Goal: Task Accomplishment & Management: Manage account settings

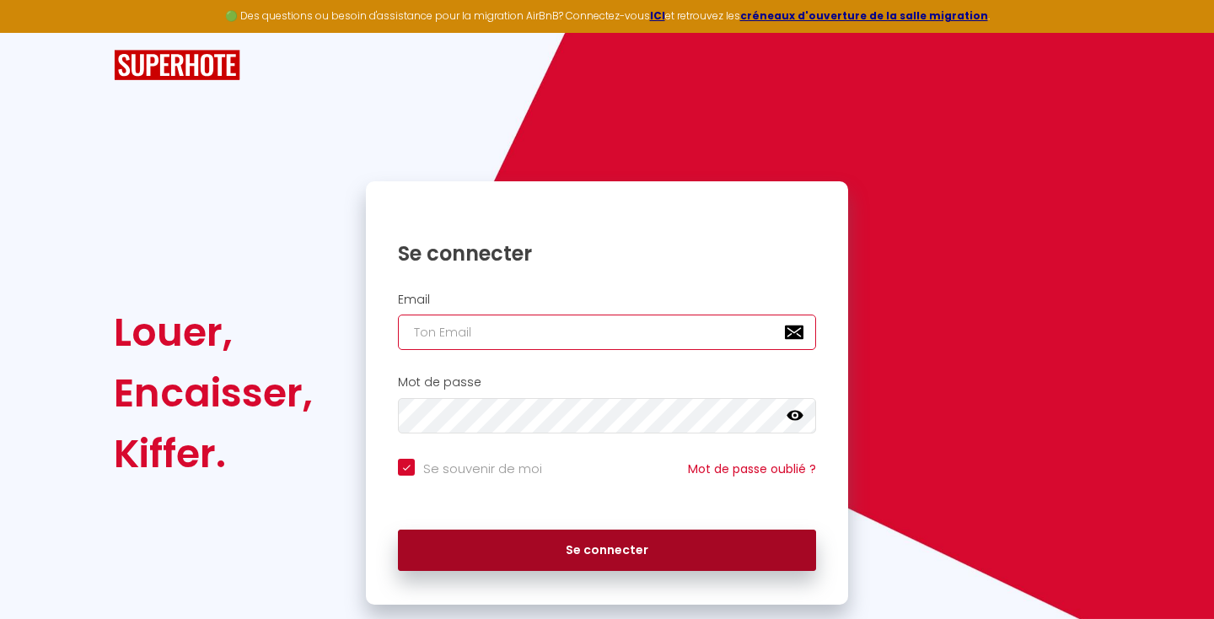
type input "[EMAIL_ADDRESS][DOMAIN_NAME]"
click at [623, 571] on button "Se connecter" at bounding box center [607, 550] width 418 height 42
checkbox input "true"
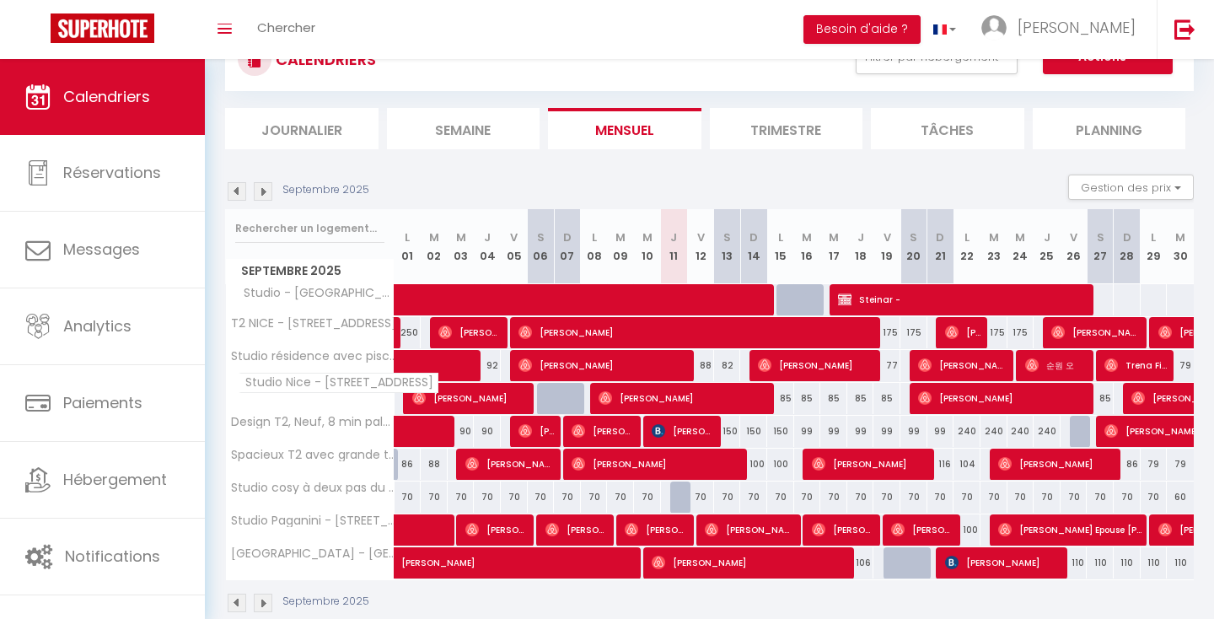
scroll to position [98, 0]
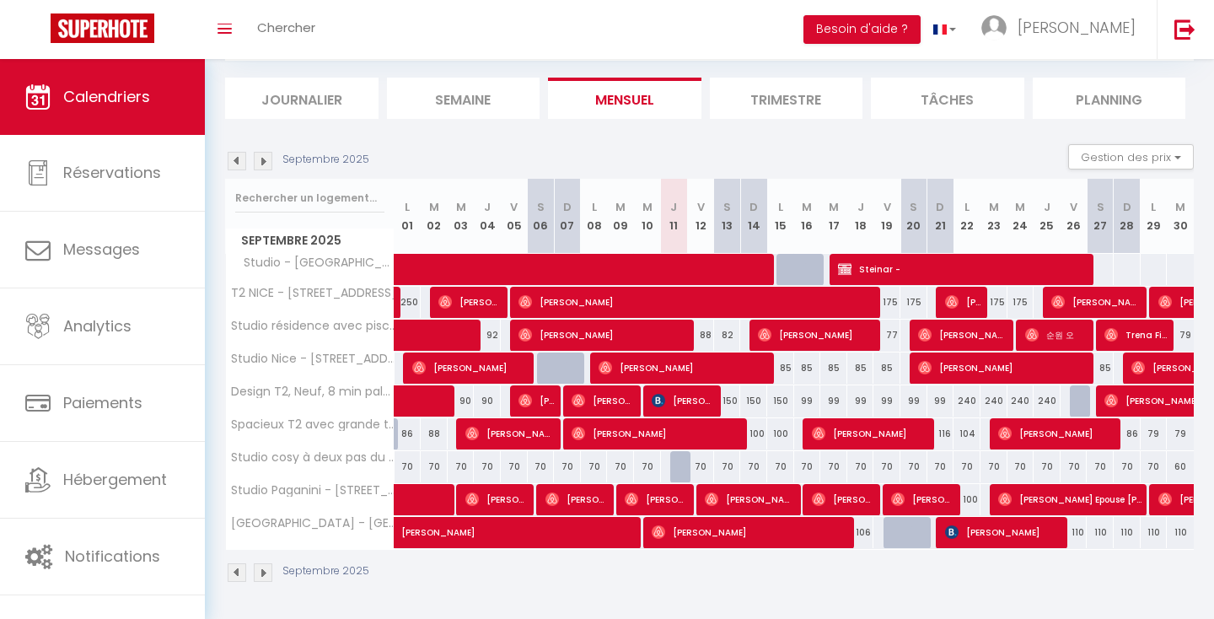
click at [267, 164] on img at bounding box center [263, 161] width 19 height 19
select select
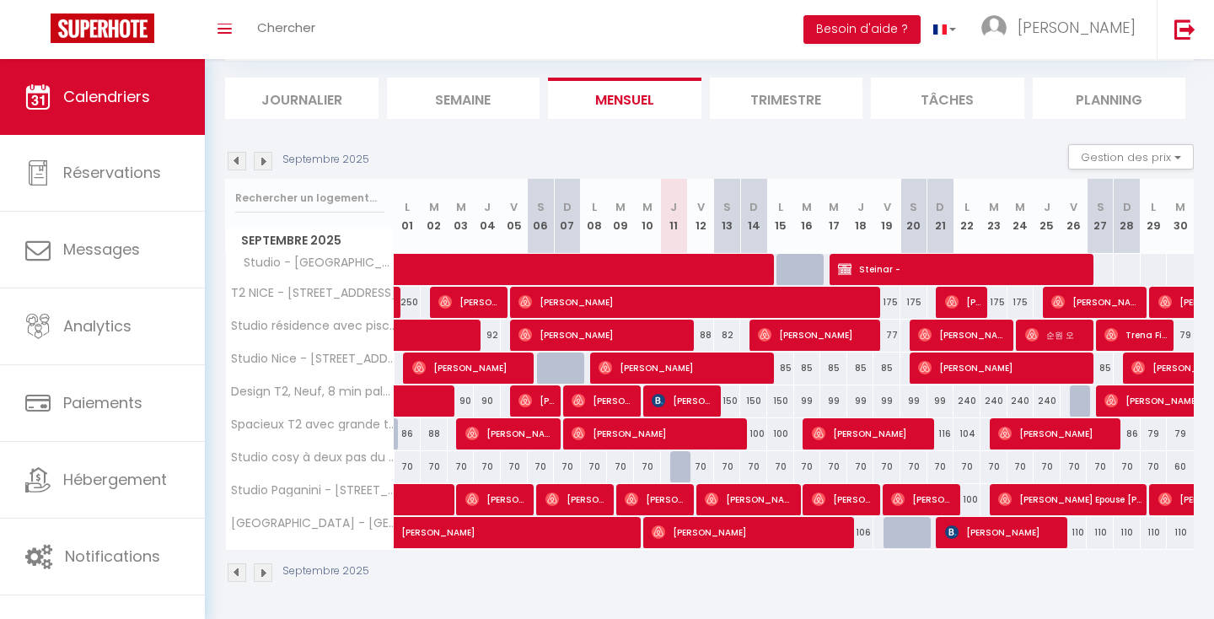
select select
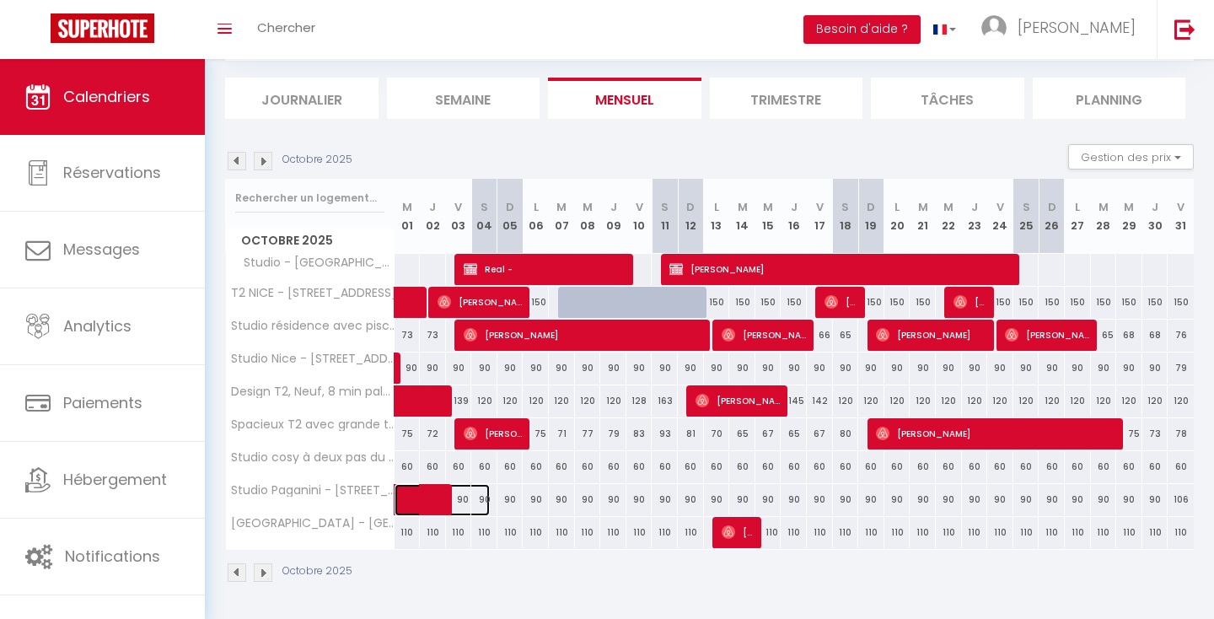
click at [467, 503] on span at bounding box center [451, 500] width 78 height 32
select select "OK"
select select "0"
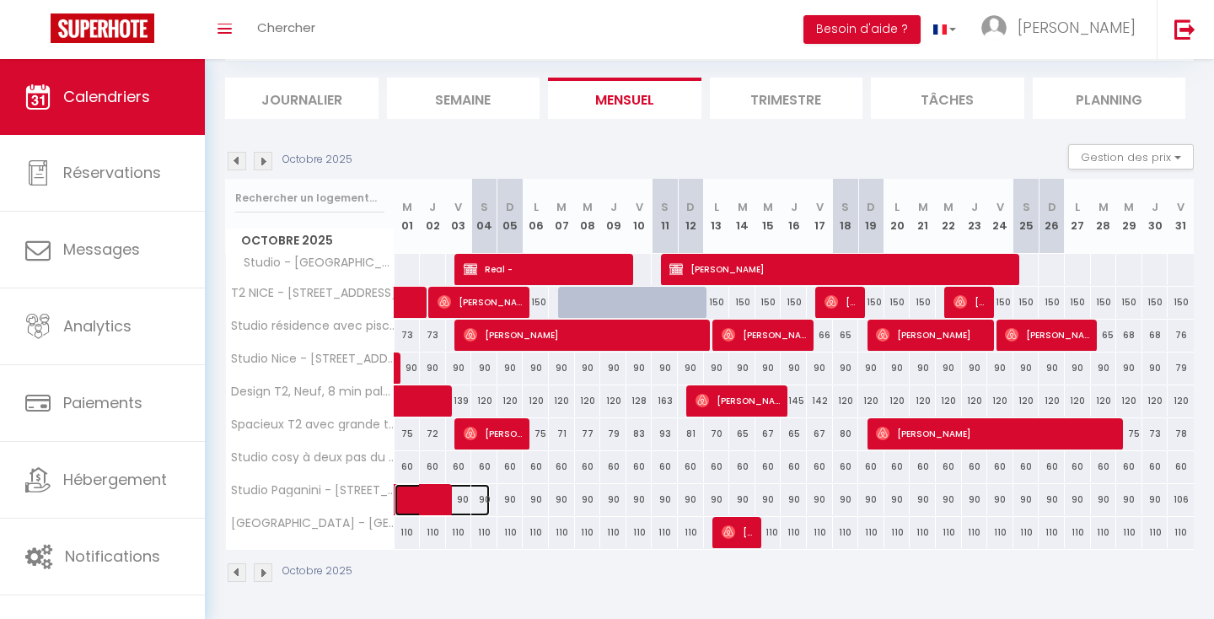
select select "1"
select select
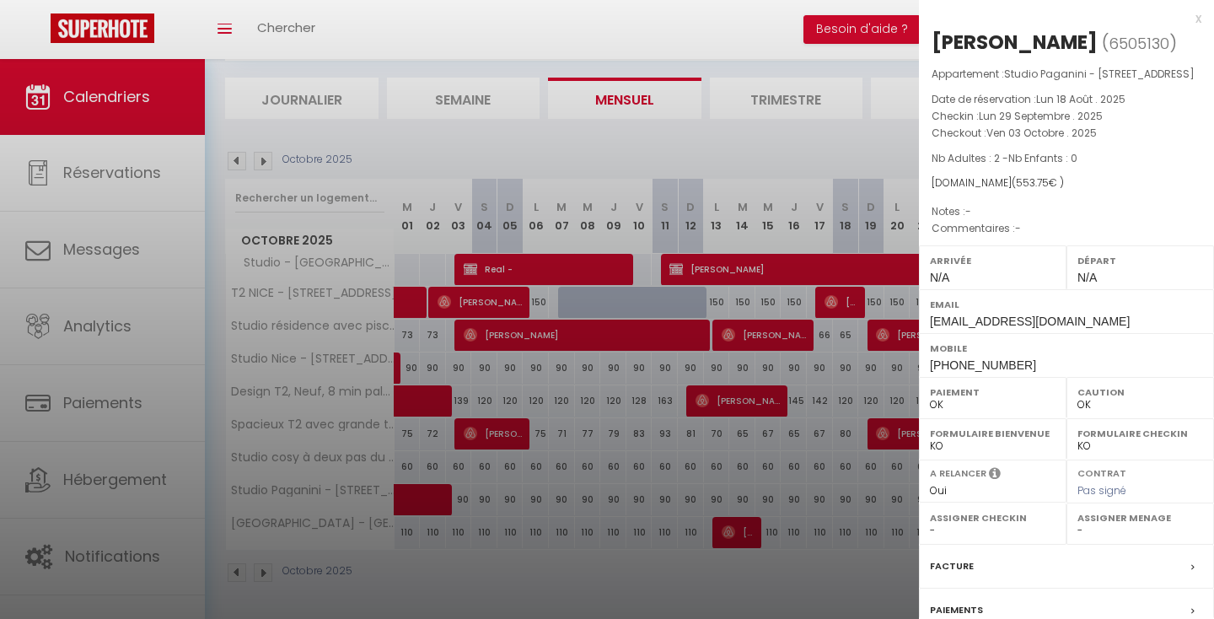
click at [1197, 28] on div "x" at bounding box center [1060, 18] width 282 height 20
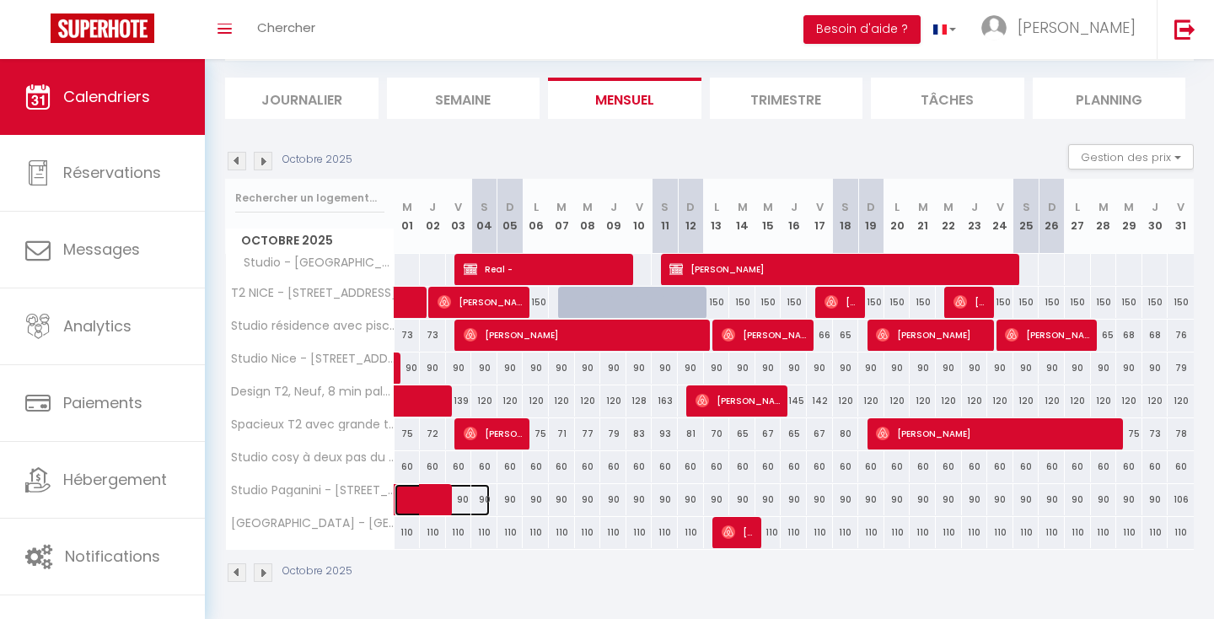
click at [464, 496] on span at bounding box center [451, 500] width 78 height 32
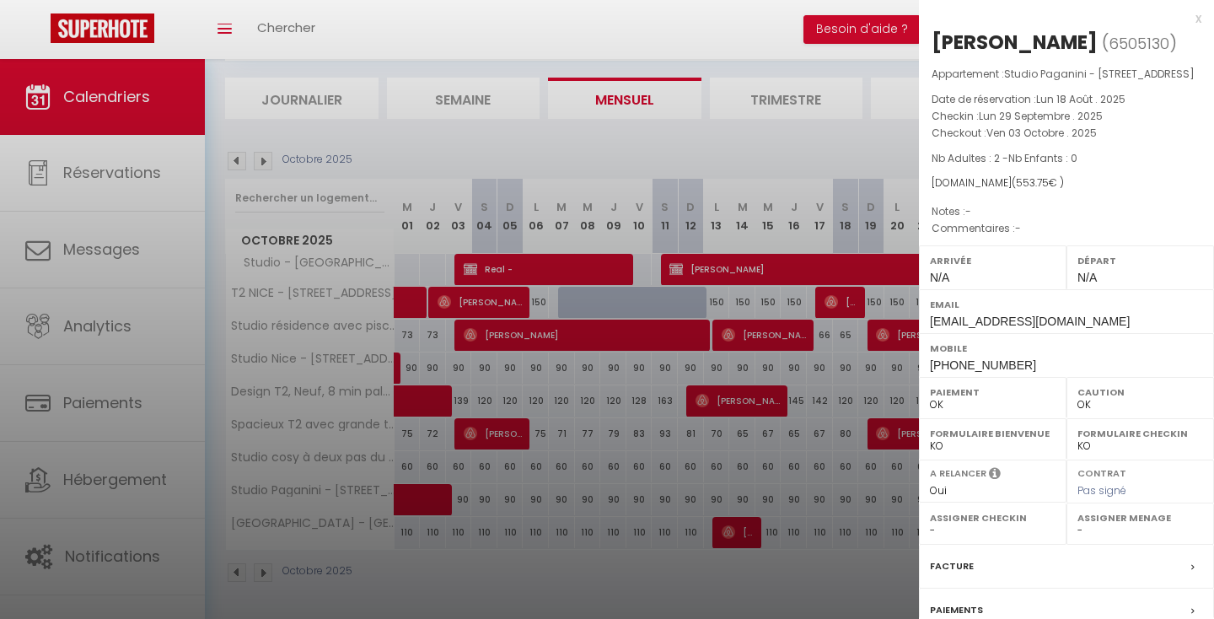
click at [1199, 16] on div "x" at bounding box center [1060, 18] width 282 height 20
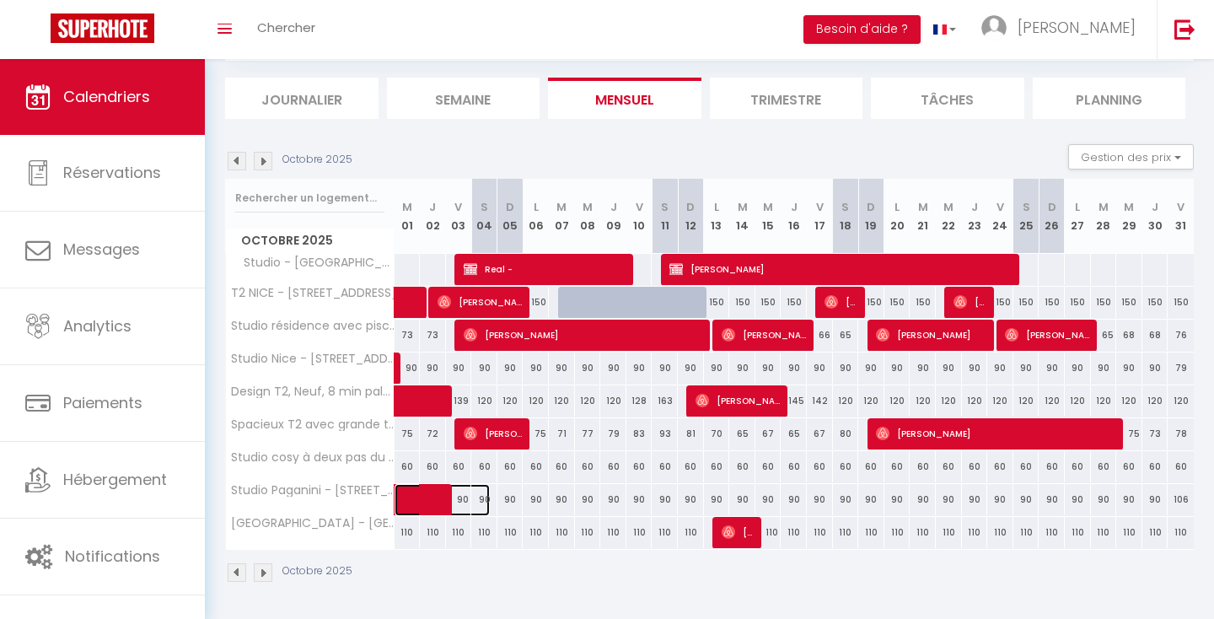
click at [487, 507] on span at bounding box center [451, 500] width 78 height 32
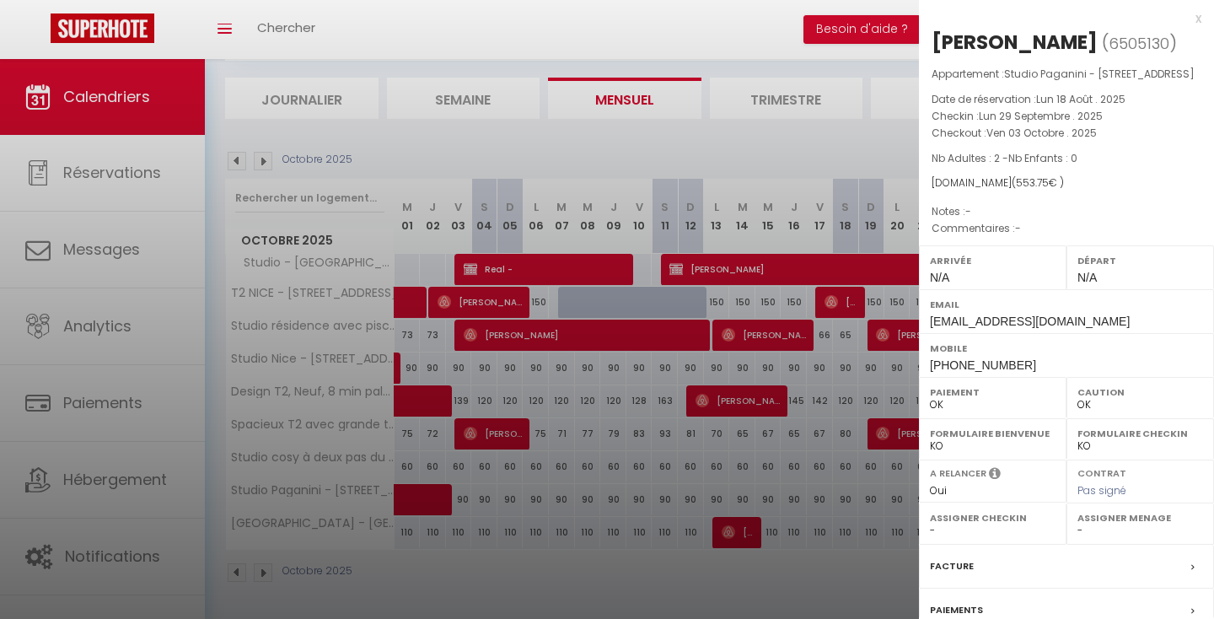
click at [1196, 23] on div "x" at bounding box center [1060, 18] width 282 height 20
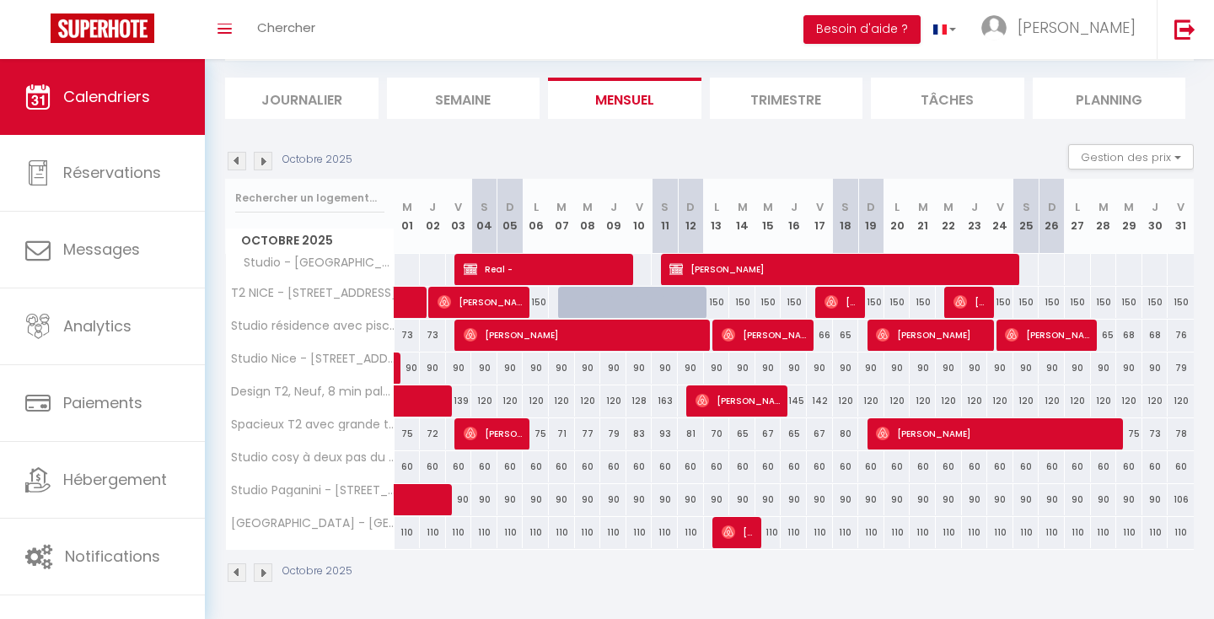
click at [552, 501] on div "90" at bounding box center [562, 499] width 26 height 31
type input "90"
type input "[DATE]"
type input "Mer 08 Octobre 2025"
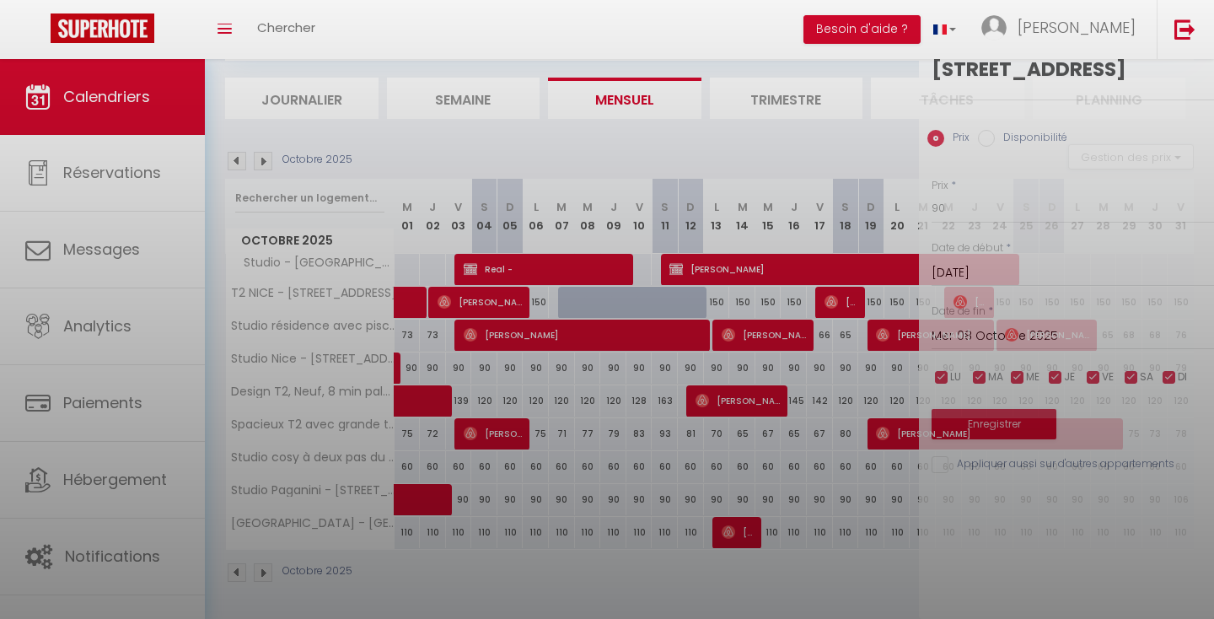
click at [556, 501] on div at bounding box center [607, 309] width 1214 height 619
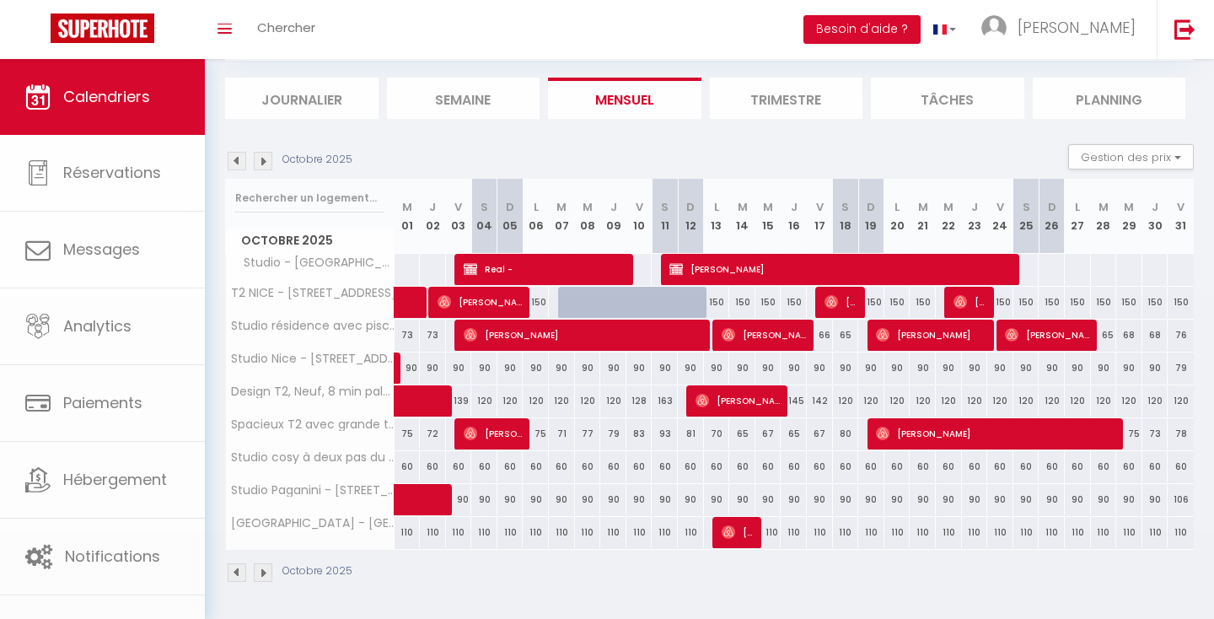
click at [556, 501] on body "🟢 Des questions ou besoin d'assistance pour la migration AirBnB? Connectez-vous…" at bounding box center [607, 290] width 1214 height 658
click at [444, 502] on span at bounding box center [451, 500] width 78 height 32
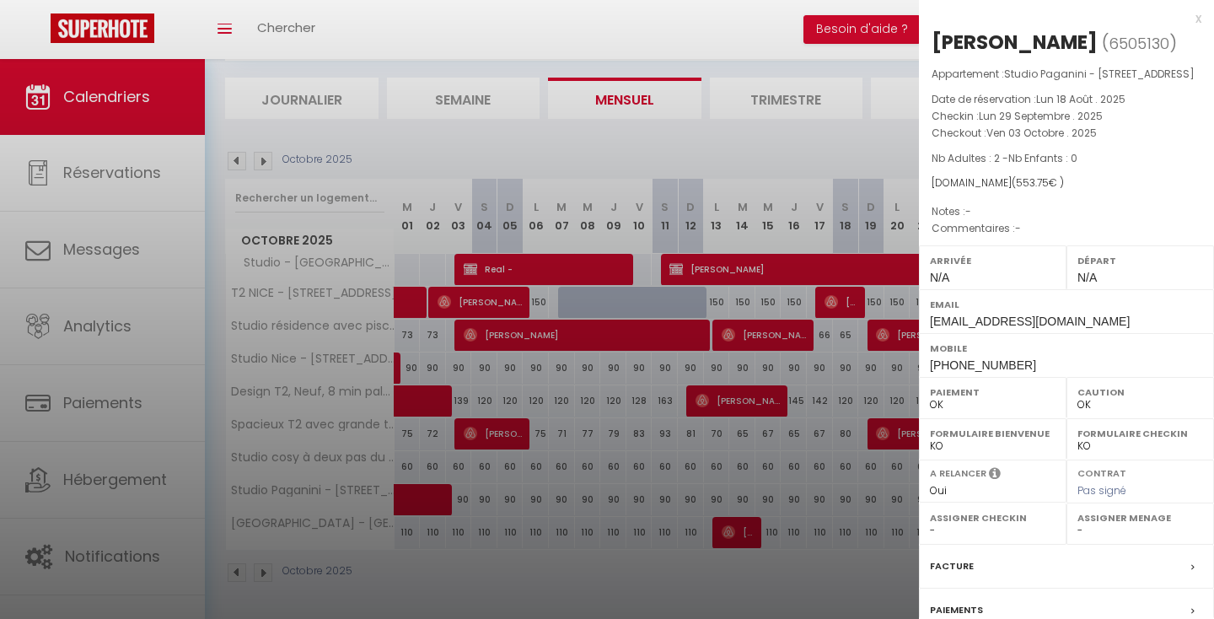
click at [1193, 24] on div "x" at bounding box center [1060, 18] width 282 height 20
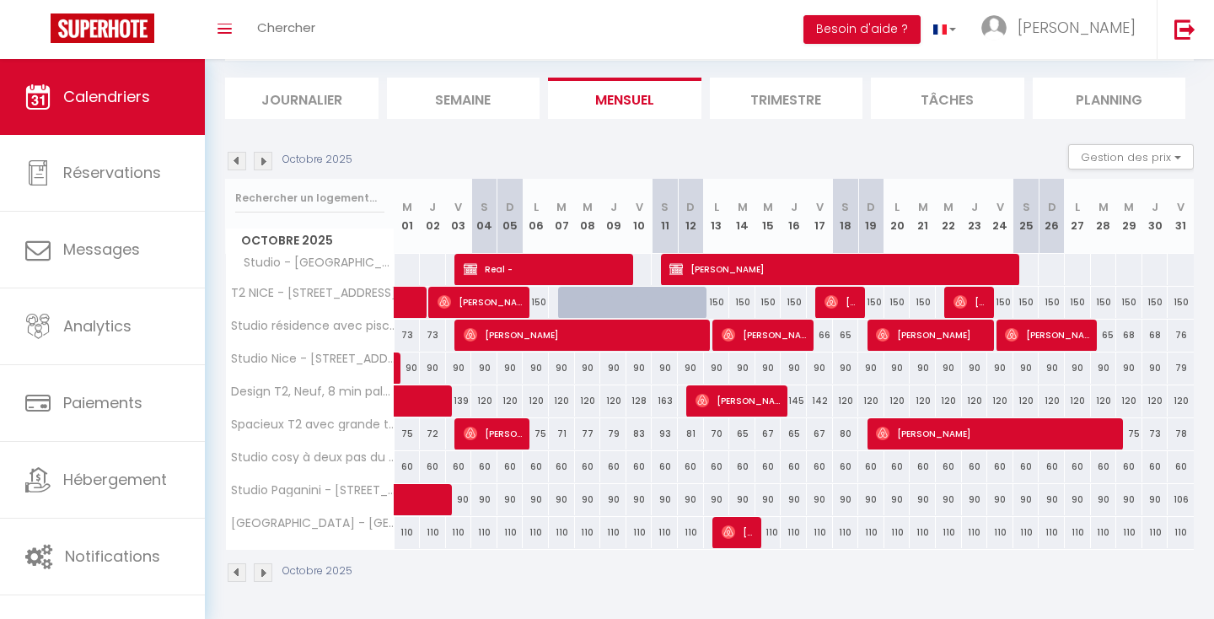
click at [507, 502] on div "90" at bounding box center [510, 499] width 26 height 31
type input "90"
type input "Dim 05 Octobre 2025"
type input "Lun 06 Octobre 2025"
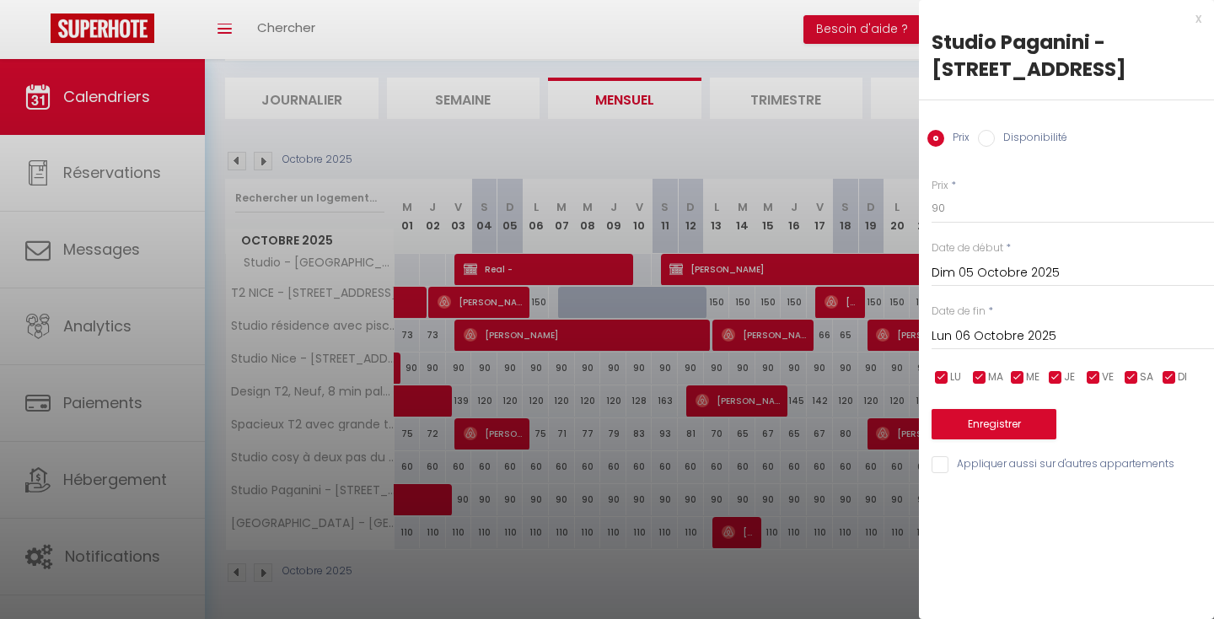
click at [990, 274] on input "Dim 05 Octobre 2025" at bounding box center [1072, 273] width 282 height 22
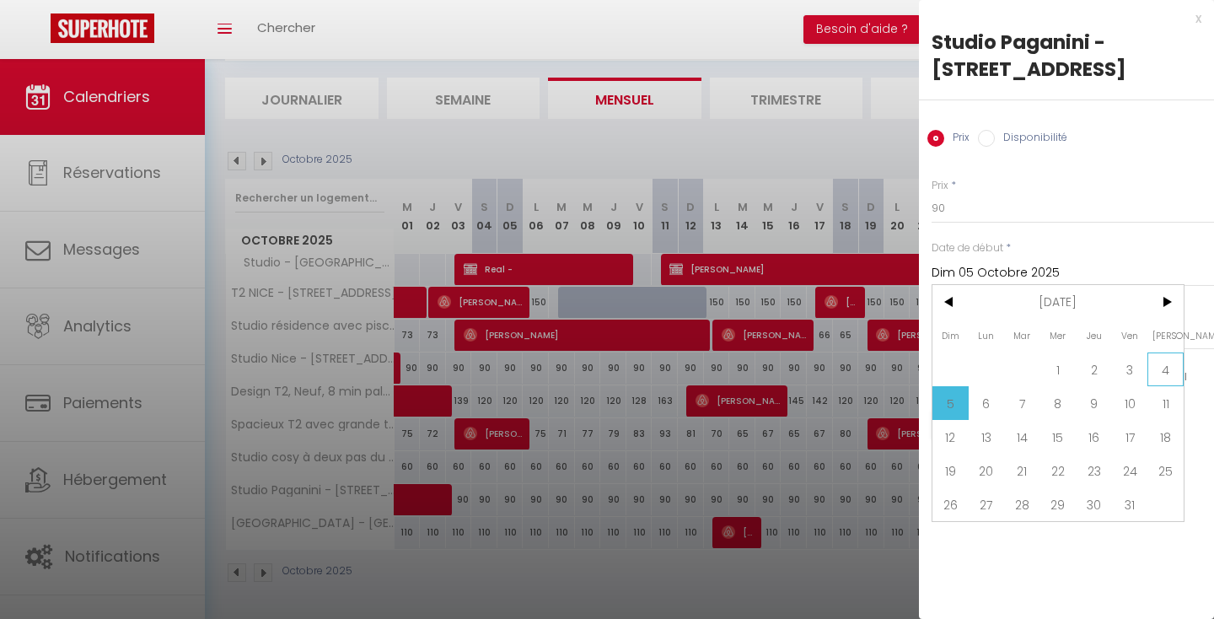
click at [1161, 361] on span "4" at bounding box center [1165, 369] width 36 height 34
type input "[DATE]"
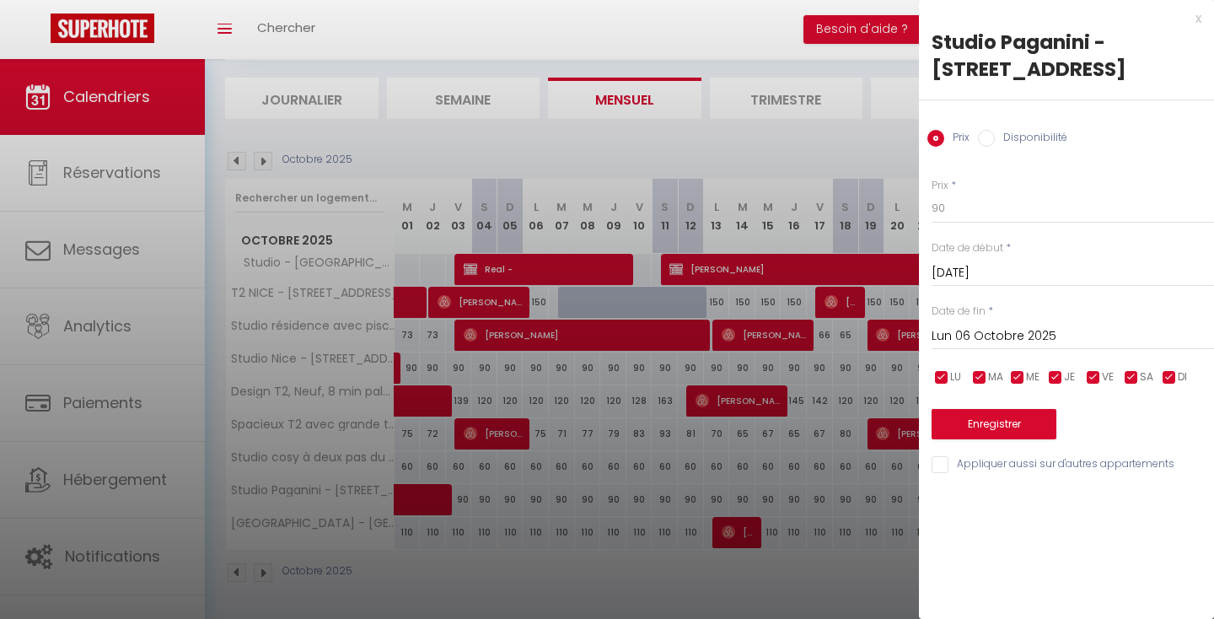
click at [1015, 326] on input "Lun 06 Octobre 2025" at bounding box center [1072, 336] width 282 height 22
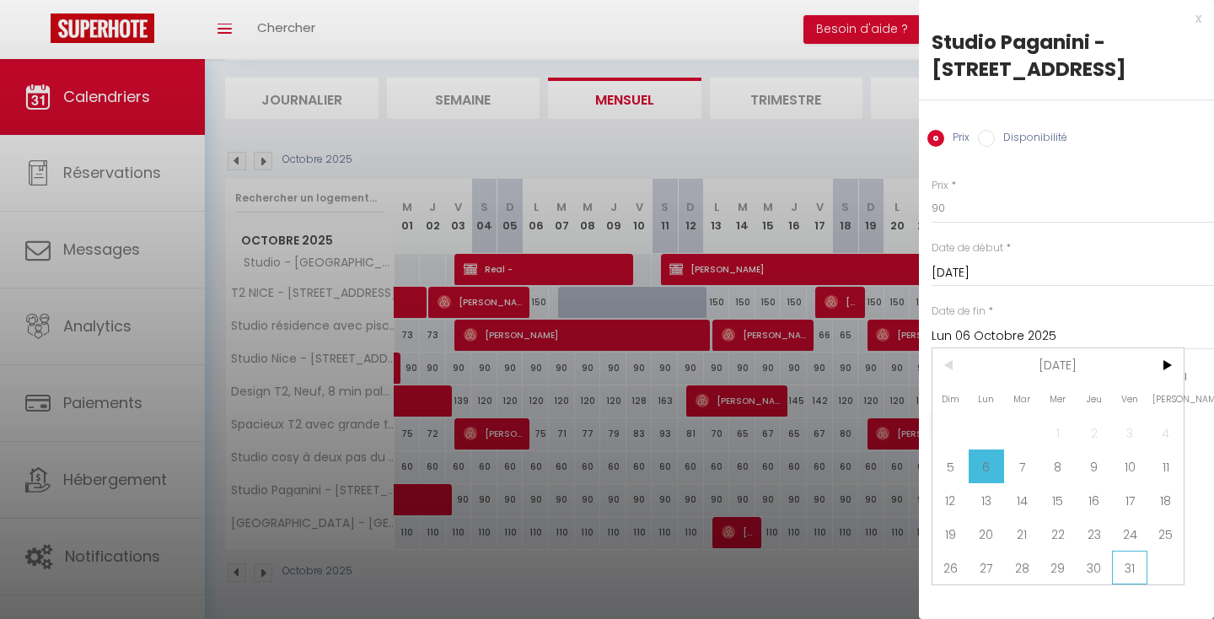
click at [1124, 569] on span "31" at bounding box center [1130, 567] width 36 height 34
type input "Ven 31 Octobre 2025"
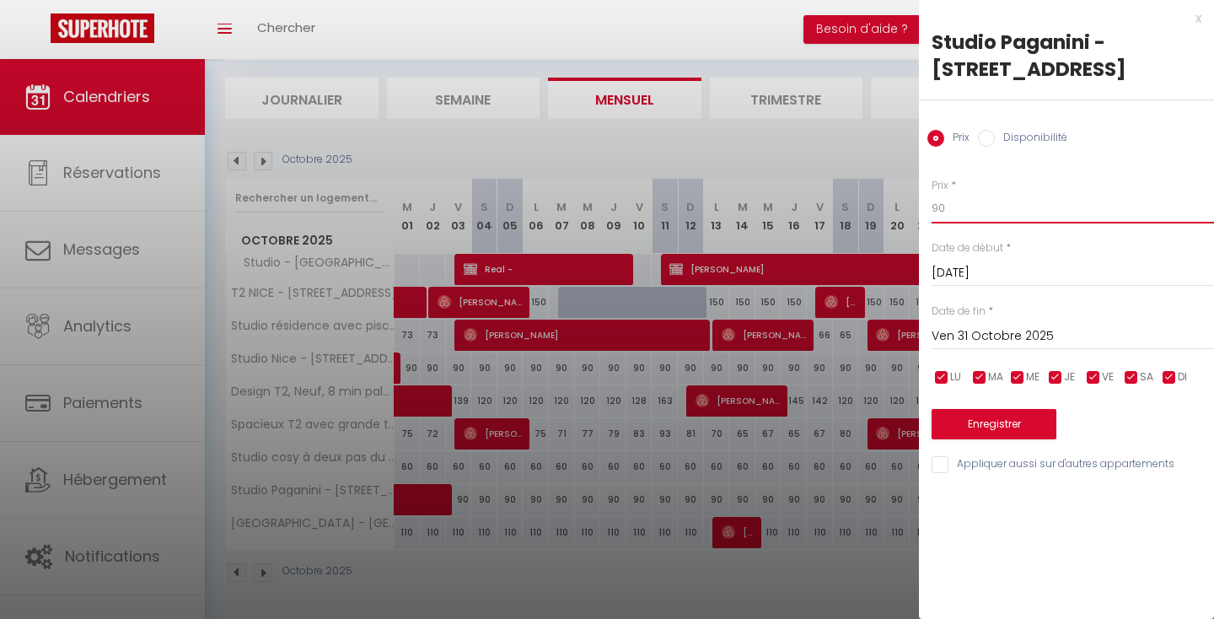
click at [967, 210] on input "90" at bounding box center [1072, 208] width 282 height 30
type input "9"
type input "85"
click at [984, 429] on button "Enregistrer" at bounding box center [993, 424] width 125 height 30
